Goal: Information Seeking & Learning: Learn about a topic

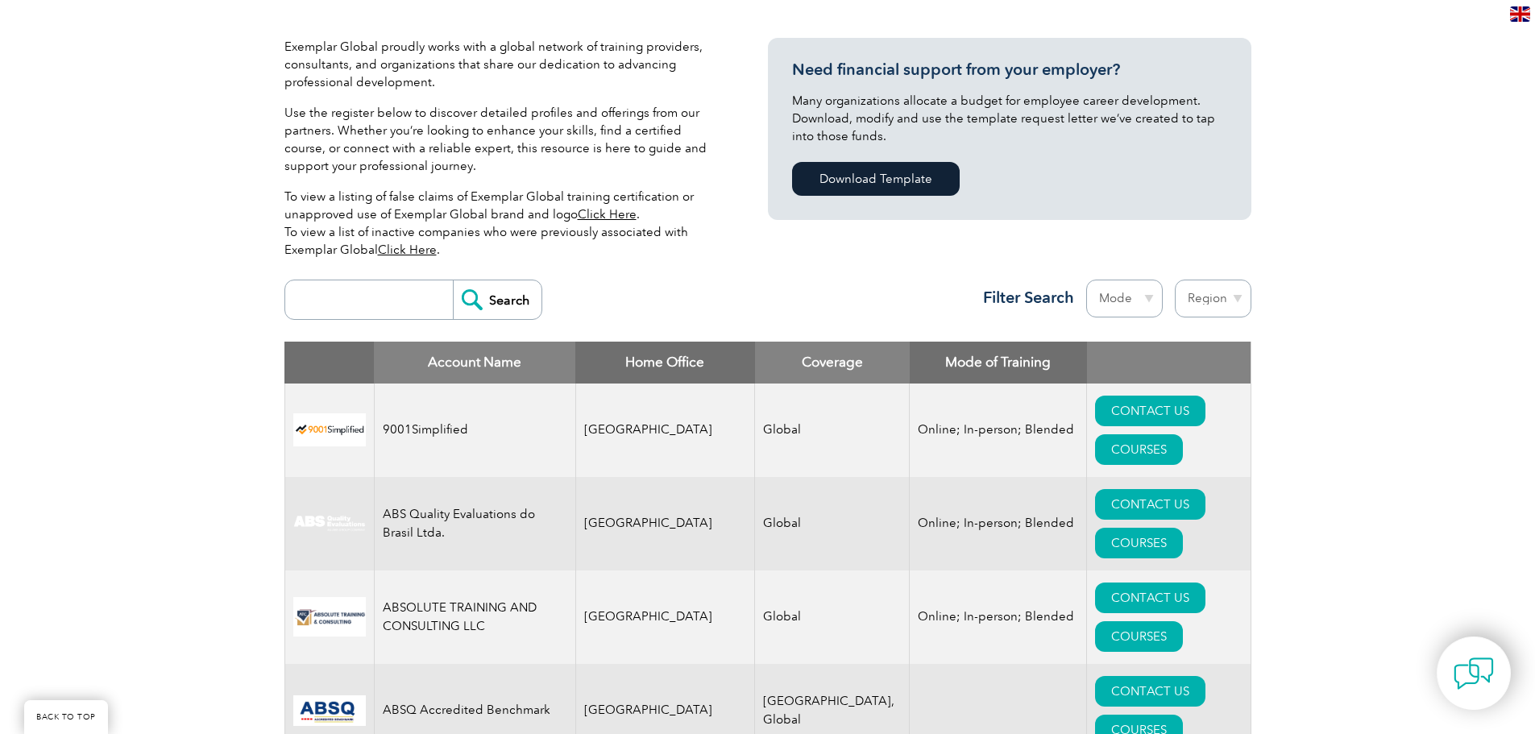
scroll to position [413, 0]
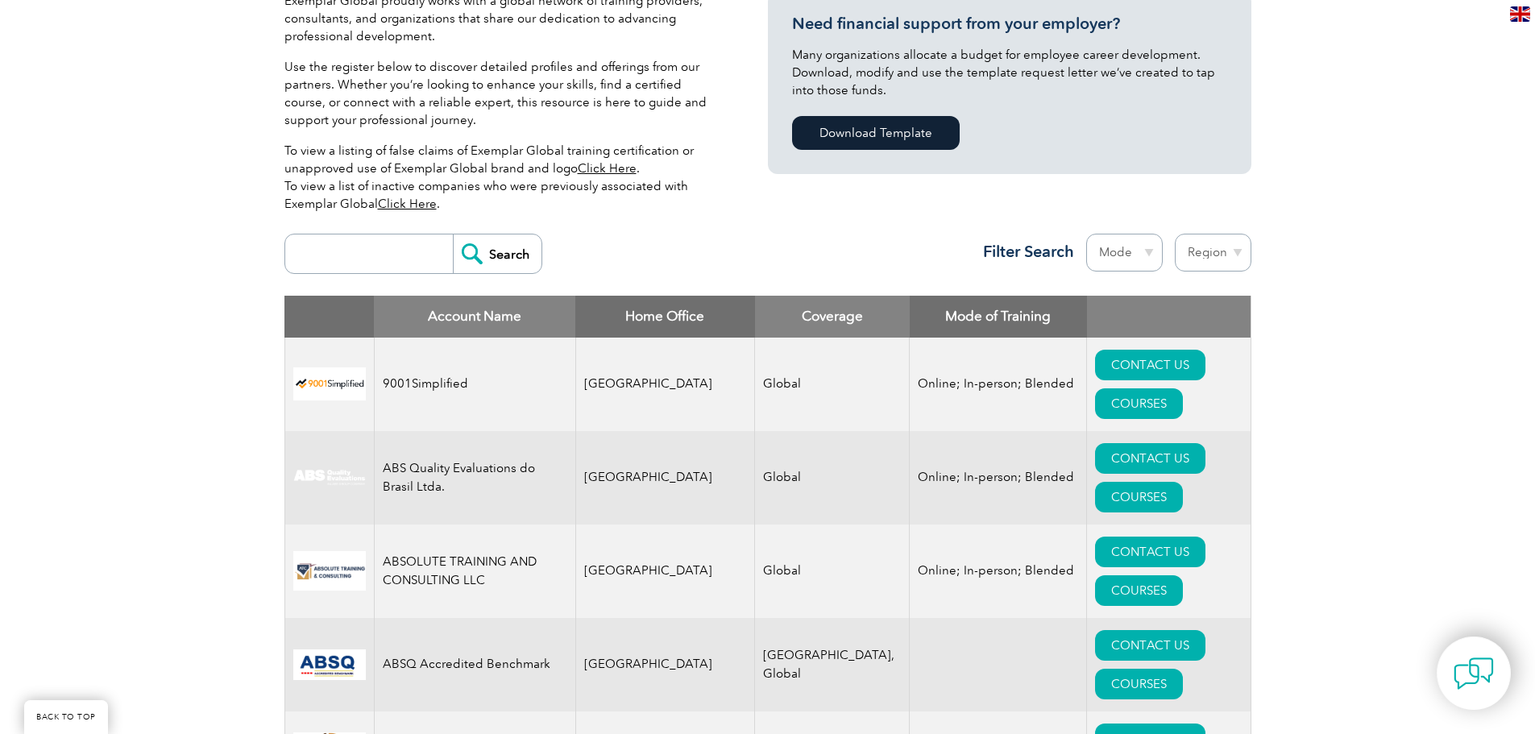
click at [377, 266] on input "search" at bounding box center [373, 253] width 160 height 39
type input "auditor training"
click at [453, 234] on input "Search" at bounding box center [497, 253] width 89 height 39
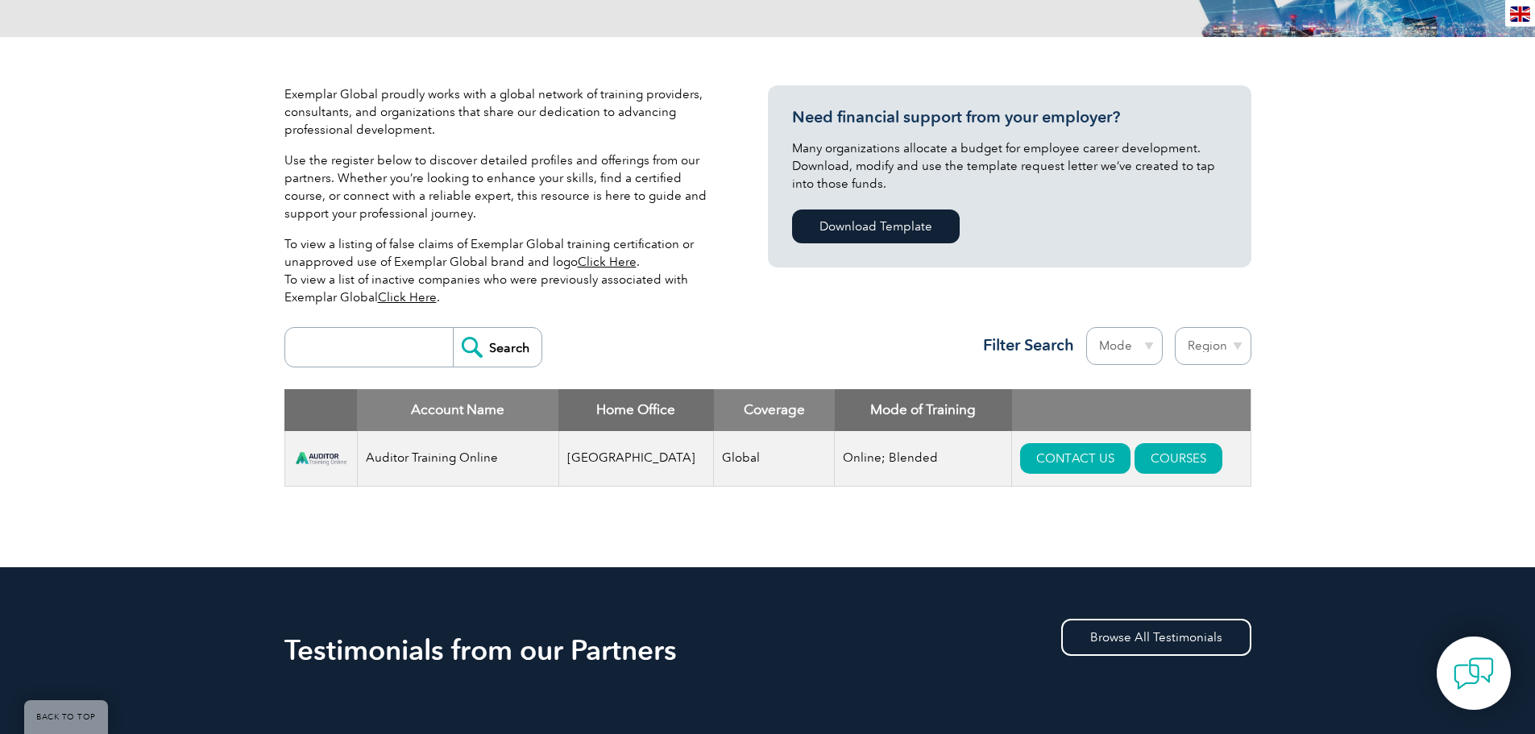
scroll to position [309, 0]
